Goal: Navigation & Orientation: Find specific page/section

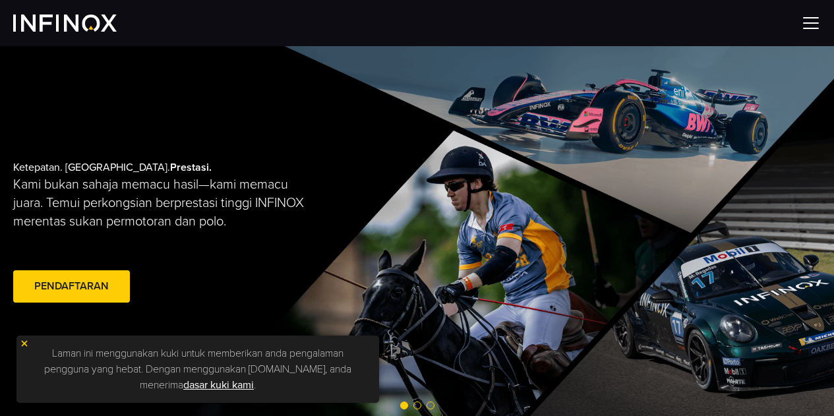
click at [22, 343] on img at bounding box center [24, 343] width 9 height 9
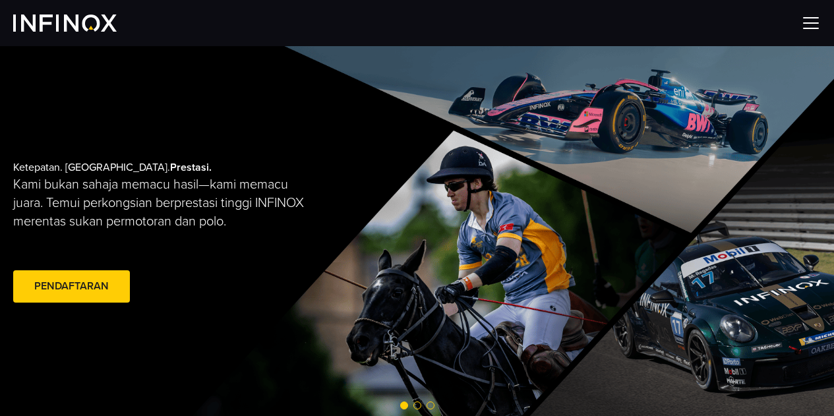
click at [809, 26] on img at bounding box center [811, 23] width 20 height 20
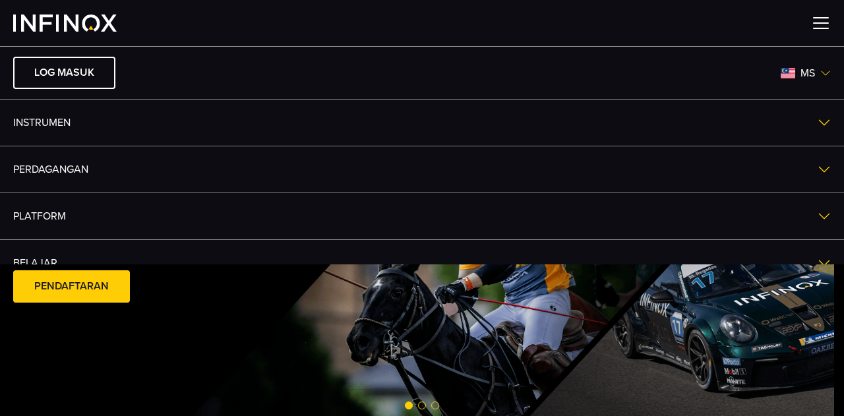
click at [803, 69] on span "ms" at bounding box center [807, 73] width 25 height 16
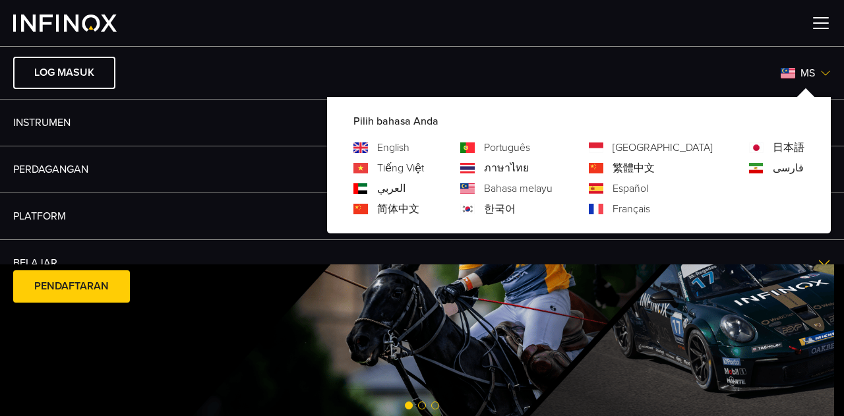
click at [409, 144] on link "English" at bounding box center [393, 148] width 32 height 16
